Goal: Task Accomplishment & Management: Use online tool/utility

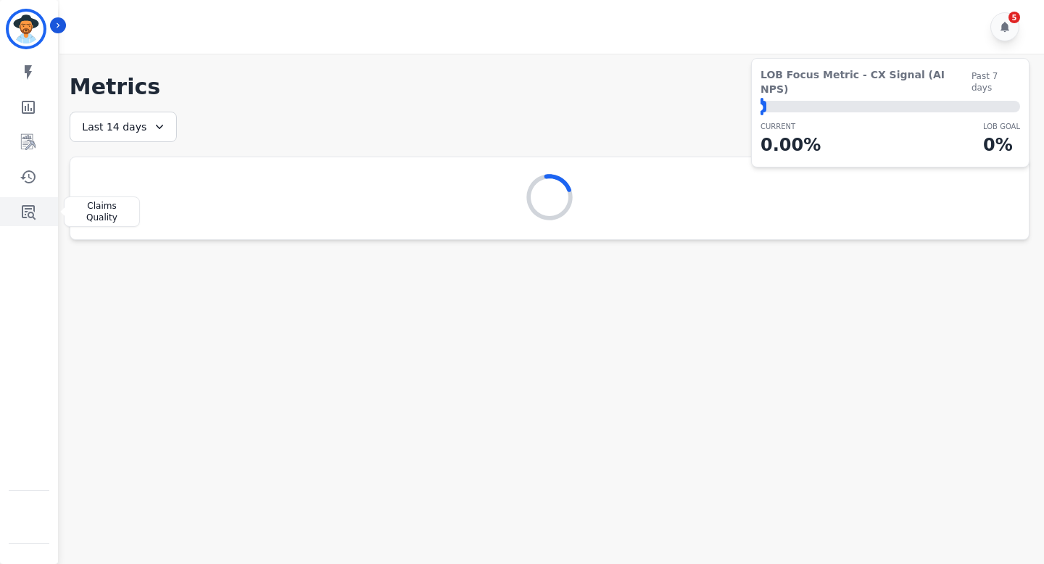
click at [22, 215] on icon "Sidebar" at bounding box center [29, 212] width 14 height 15
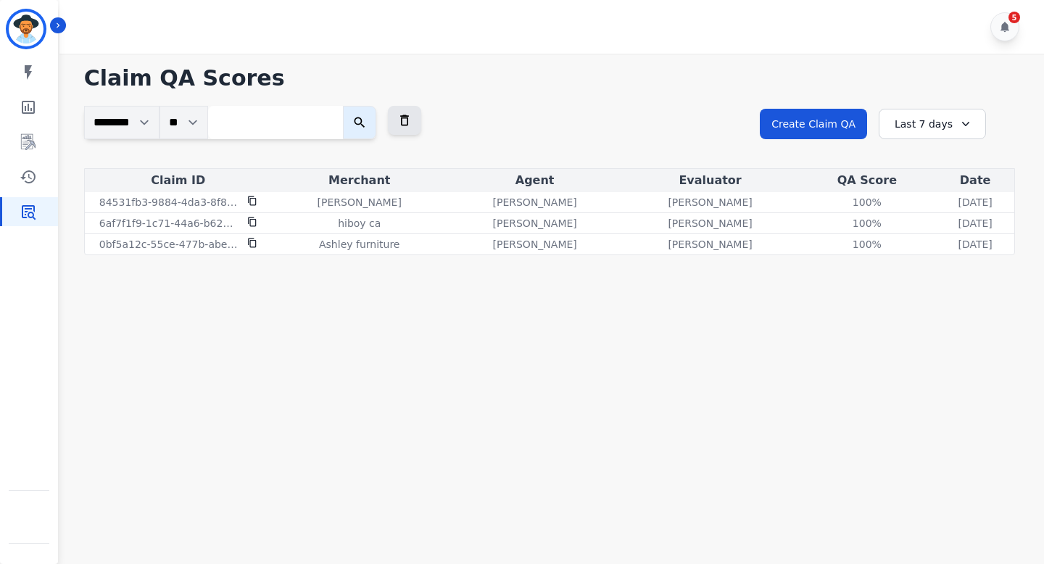
click at [930, 136] on div "Last 7 days" at bounding box center [932, 124] width 107 height 30
click at [915, 261] on li "Last 90 days" at bounding box center [942, 264] width 73 height 15
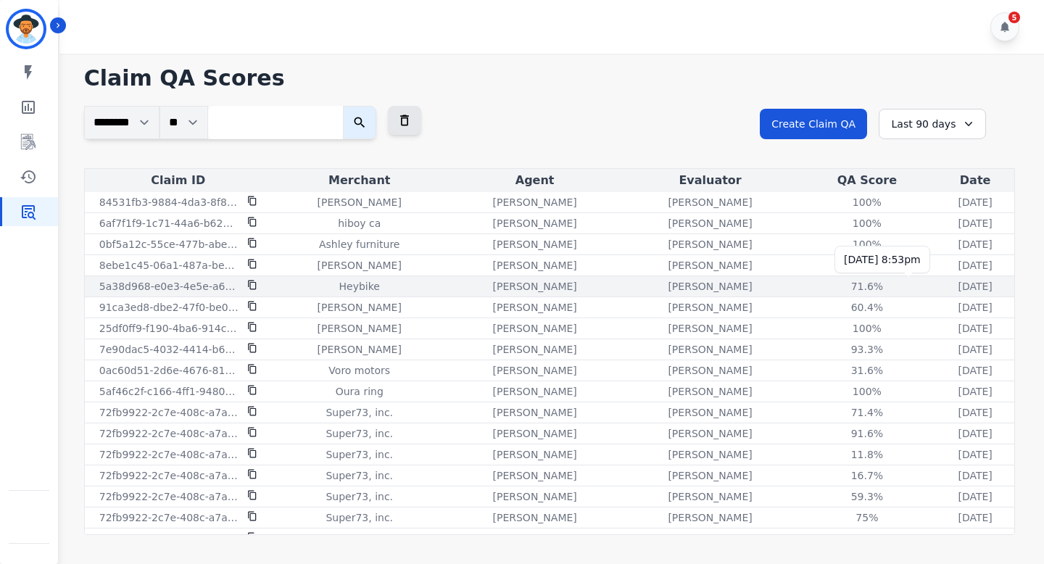
click at [958, 283] on p "[DATE]" at bounding box center [975, 286] width 34 height 15
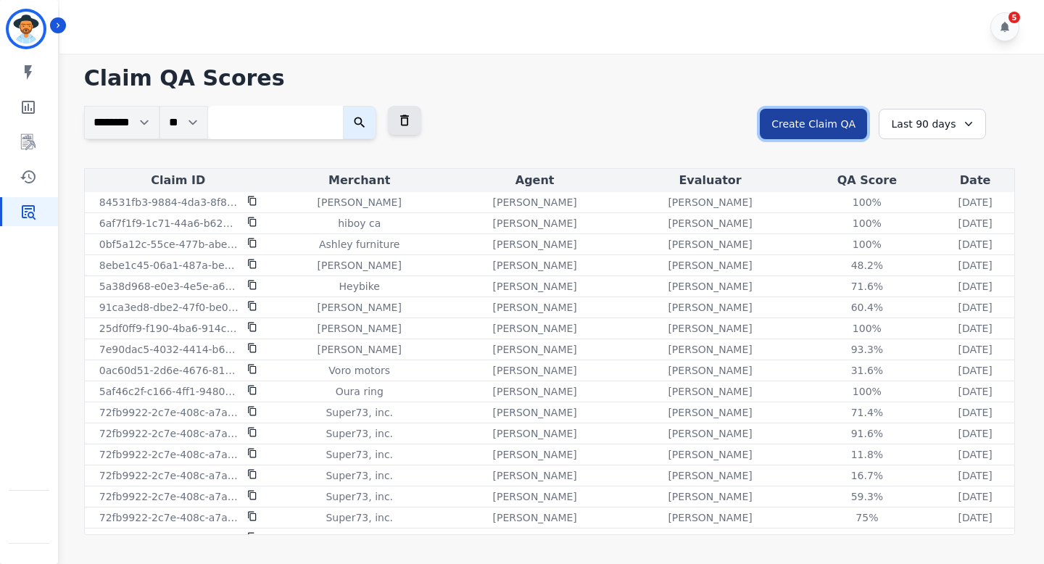
click at [843, 123] on button "Create Claim QA" at bounding box center [813, 124] width 107 height 30
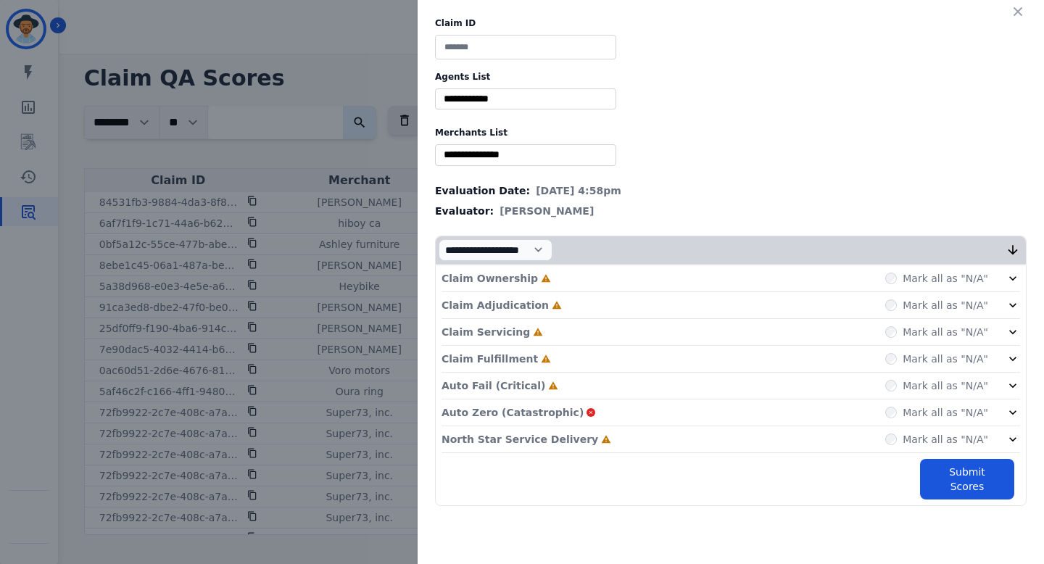
click at [368, 109] on div "**********" at bounding box center [522, 282] width 1044 height 564
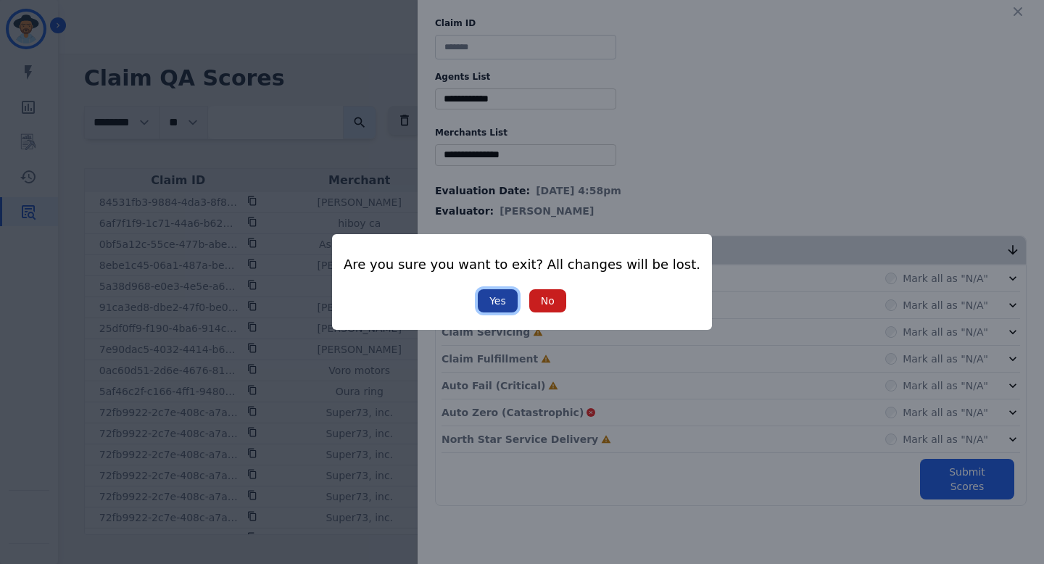
click at [497, 304] on button "Yes" at bounding box center [498, 300] width 40 height 23
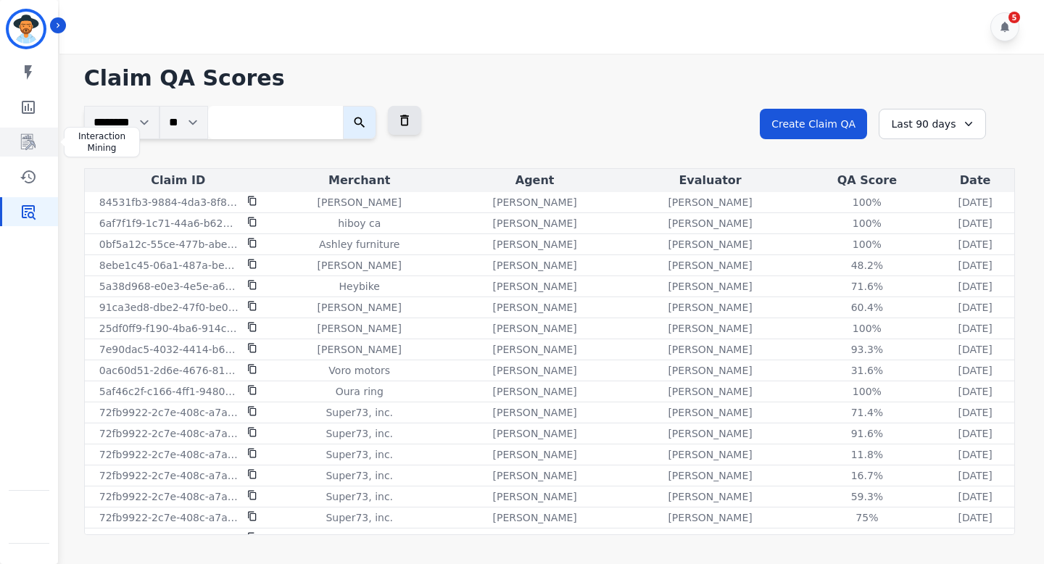
click at [33, 135] on icon "Sidebar" at bounding box center [28, 141] width 17 height 17
